Goal: Task Accomplishment & Management: Use online tool/utility

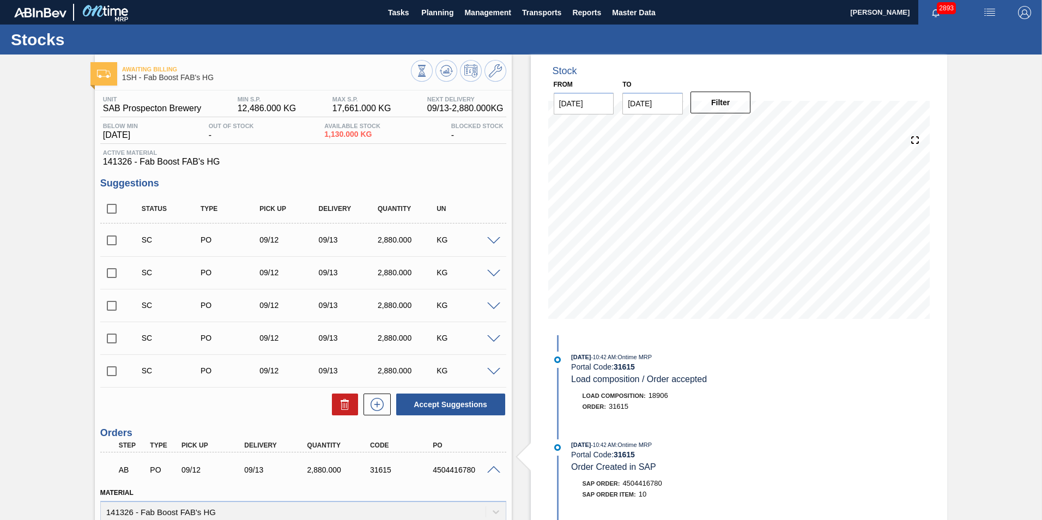
scroll to position [319, 0]
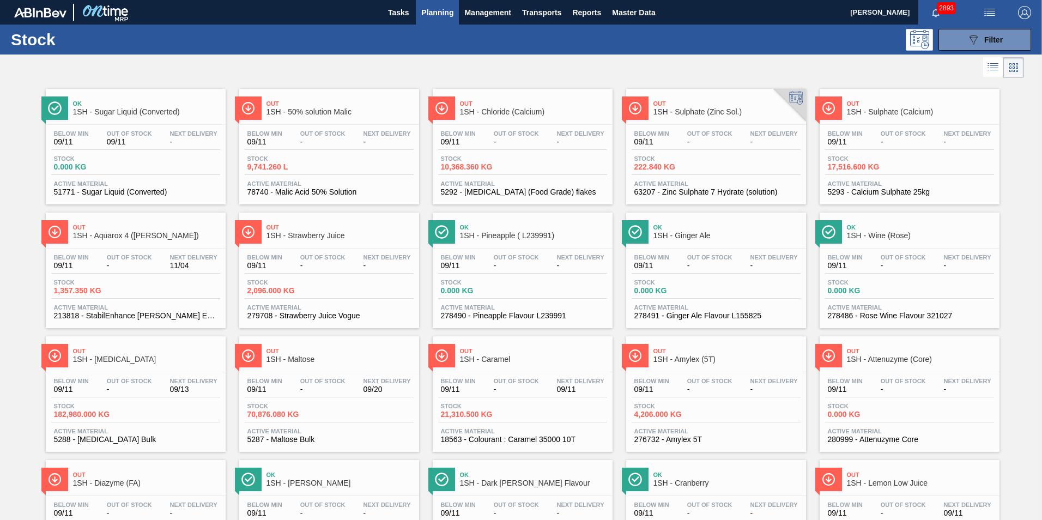
click at [296, 356] on span "1SH - Maltose" at bounding box center [339, 359] width 147 height 8
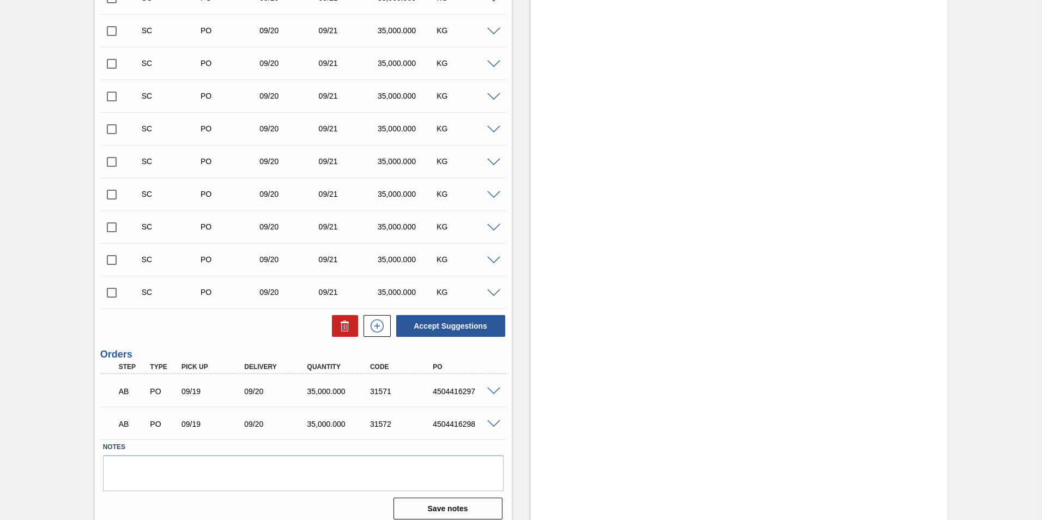
scroll to position [1552, 0]
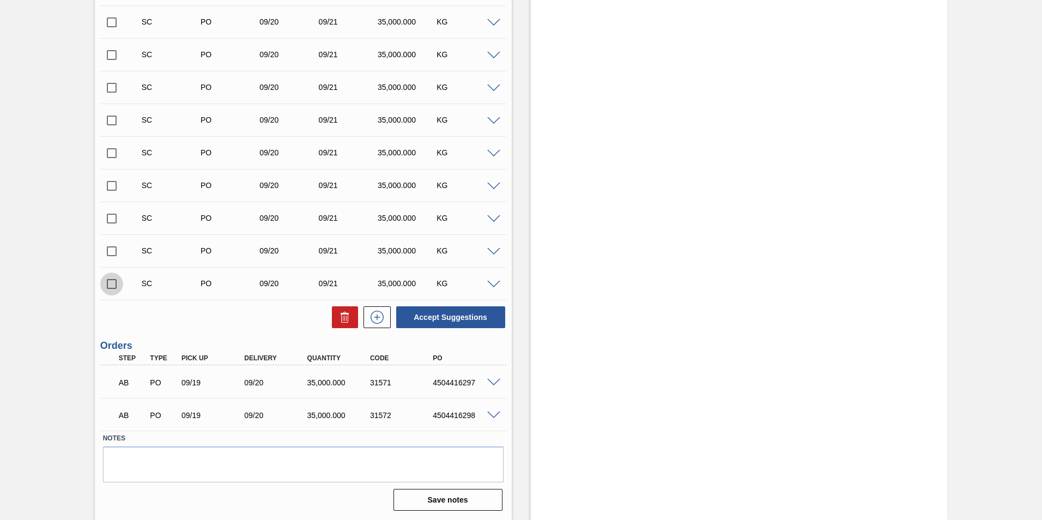
click at [108, 284] on input "checkbox" at bounding box center [111, 283] width 23 height 23
click at [417, 310] on button "Accept Suggestions" at bounding box center [450, 317] width 109 height 22
checkbox input "false"
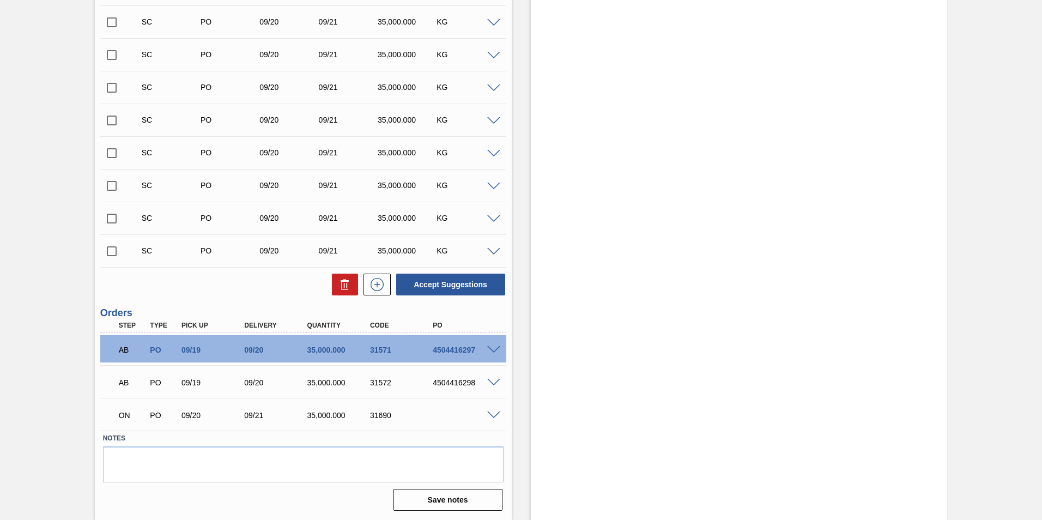
click at [108, 252] on input "checkbox" at bounding box center [111, 251] width 23 height 23
click at [453, 287] on button "Accept Suggestions" at bounding box center [450, 284] width 109 height 22
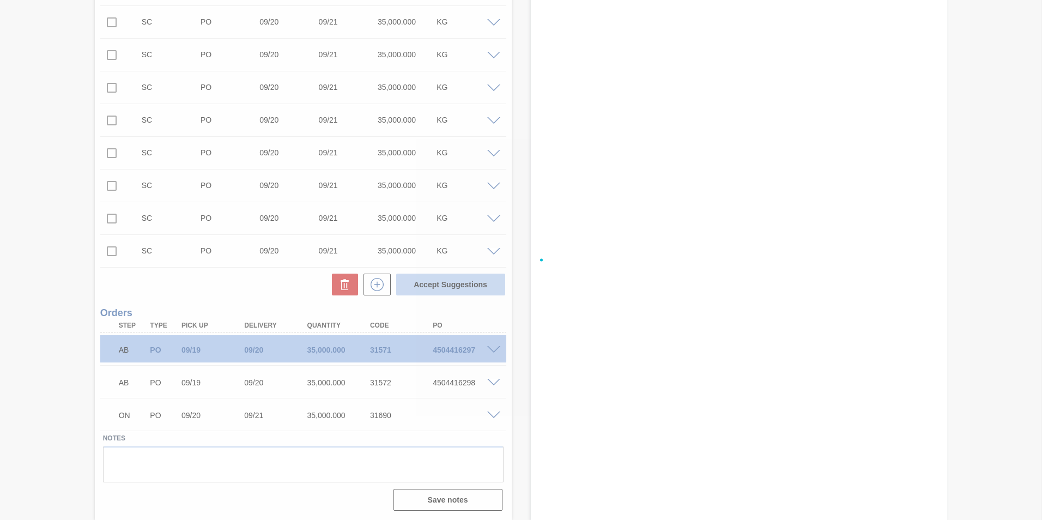
checkbox input "false"
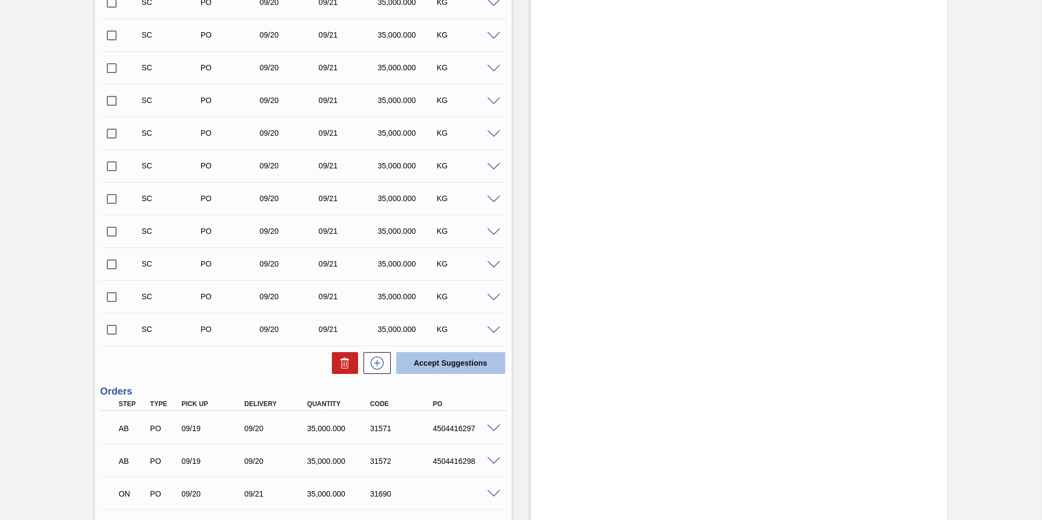
scroll to position [1525, 0]
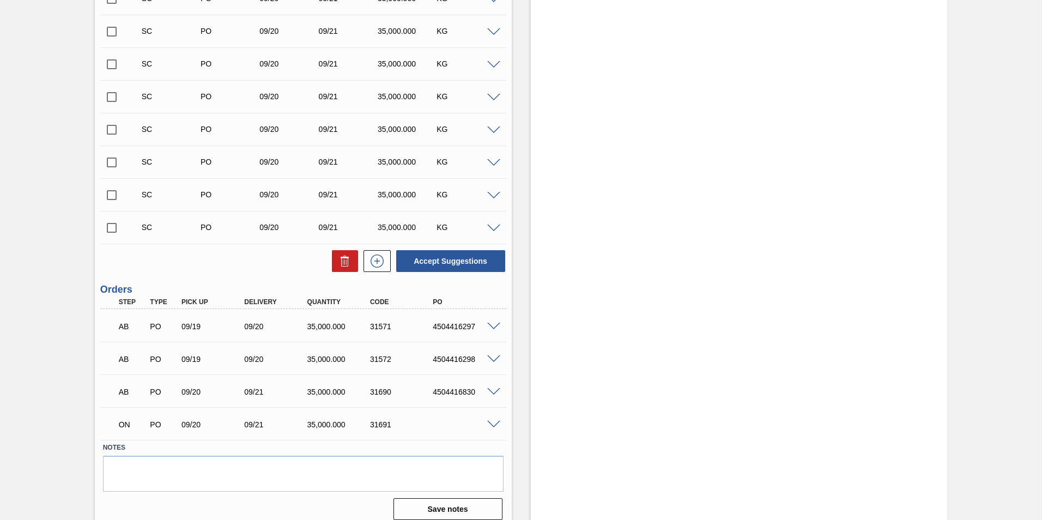
scroll to position [1552, 0]
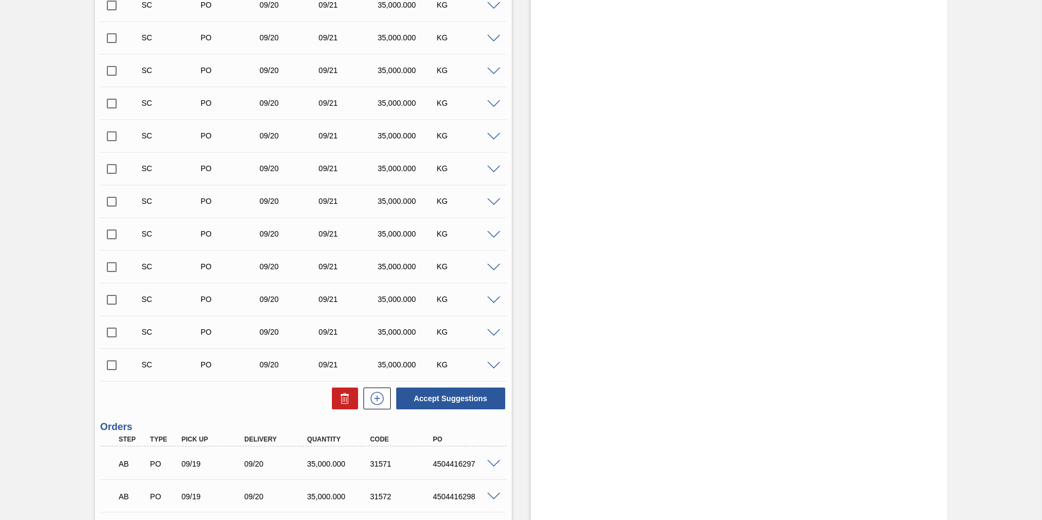
scroll to position [1552, 0]
